Goal: Information Seeking & Learning: Understand process/instructions

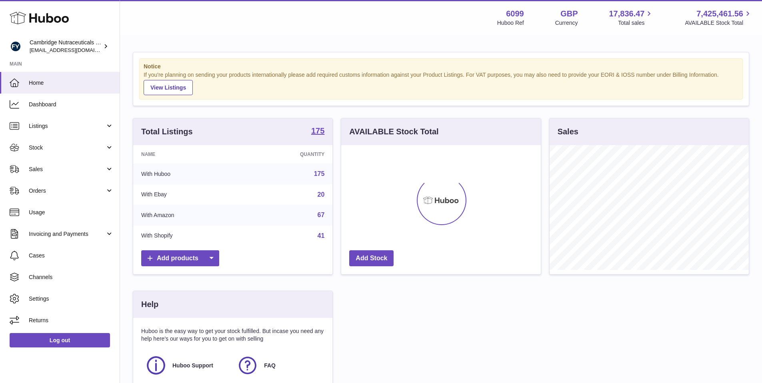
scroll to position [125, 202]
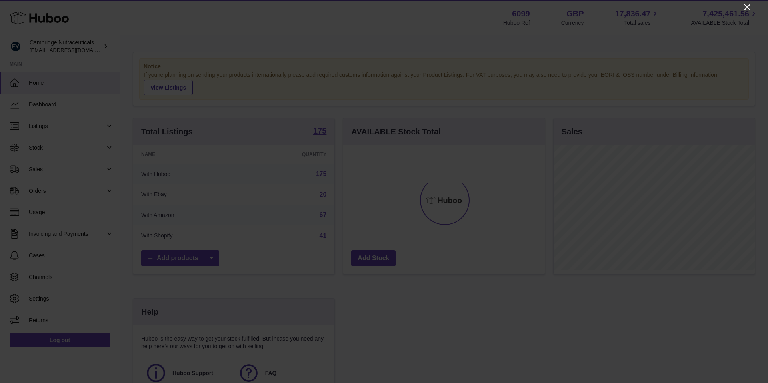
click at [744, 6] on icon "Close" at bounding box center [747, 7] width 10 height 10
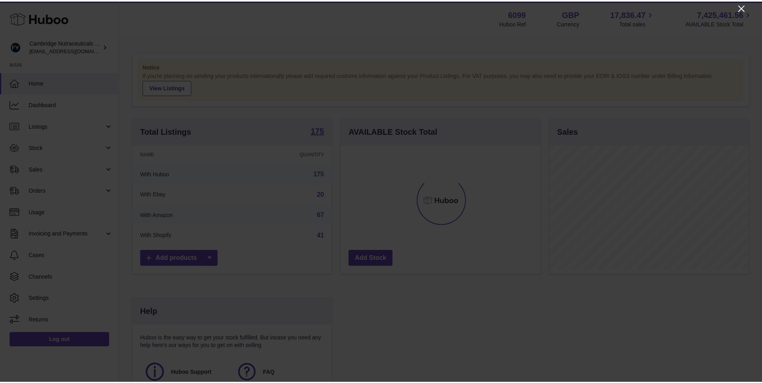
scroll to position [399775, 399701]
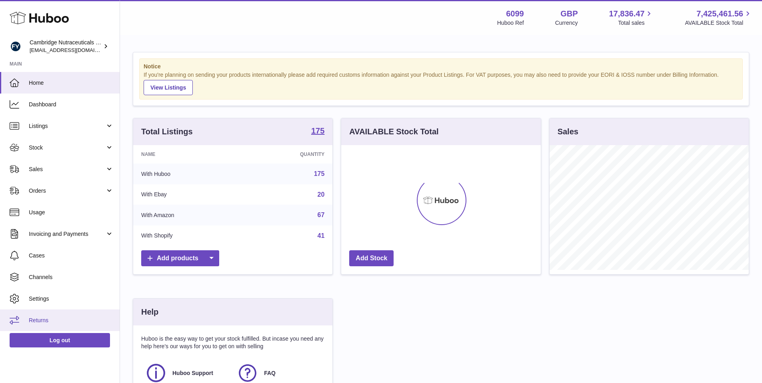
click at [46, 322] on span "Returns" at bounding box center [71, 321] width 85 height 8
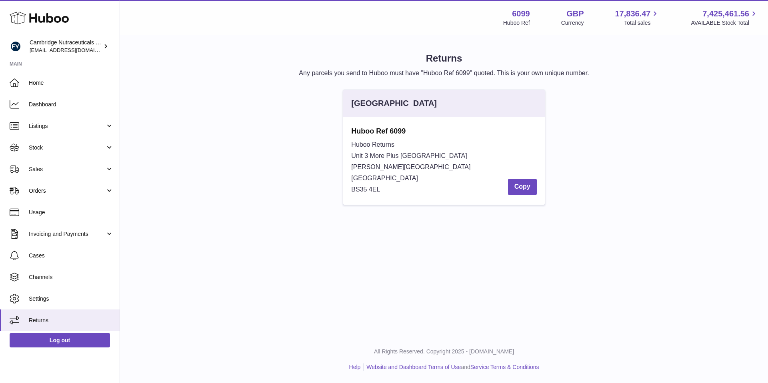
drag, startPoint x: 381, startPoint y: 188, endPoint x: 347, endPoint y: 132, distance: 65.5
click at [347, 132] on div "Huboo Ref 6099 Huboo Returns Unit 3 More [GEOGRAPHIC_DATA][PERSON_NAME][STREET_…" at bounding box center [443, 161] width 201 height 88
copy div "Huboo Ref [STREET_ADDRESS][GEOGRAPHIC_DATA][PERSON_NAME]"
click at [256, 42] on div "Returns Any parcels you send to Huboo must have "Huboo Ref 6099" quoted. This i…" at bounding box center [444, 132] width 648 height 193
